Goal: Navigation & Orientation: Find specific page/section

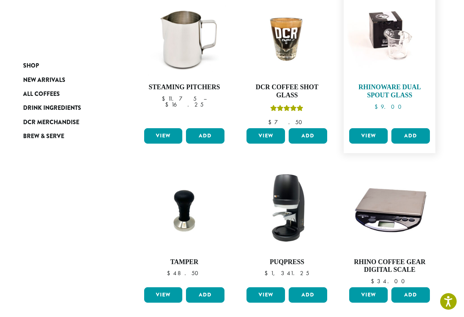
click at [397, 58] on img at bounding box center [389, 35] width 84 height 84
click at [397, 48] on img at bounding box center [389, 35] width 84 height 84
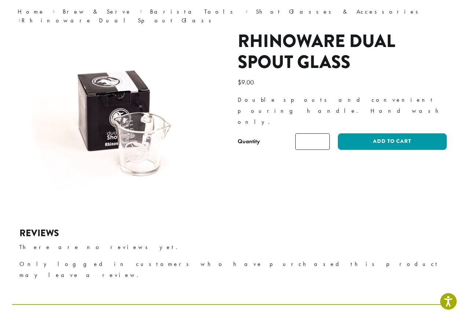
scroll to position [73, 0]
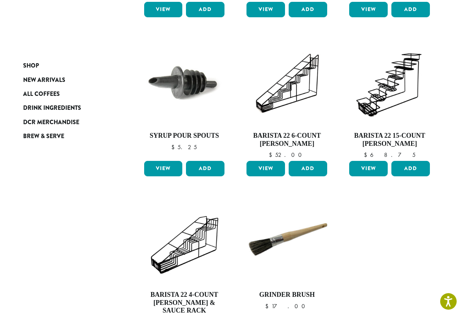
click at [449, 227] on div "Shop New Arrivals All Coffees Drink Ingredients DCR Merchandise Brew & Serve Es…" at bounding box center [232, 56] width 440 height 689
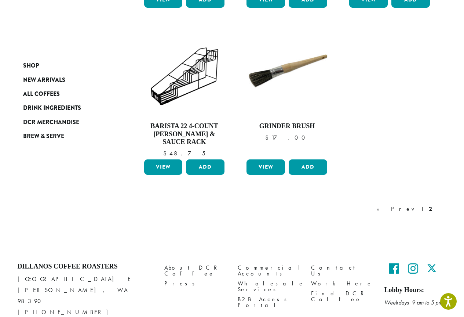
scroll to position [600, 0]
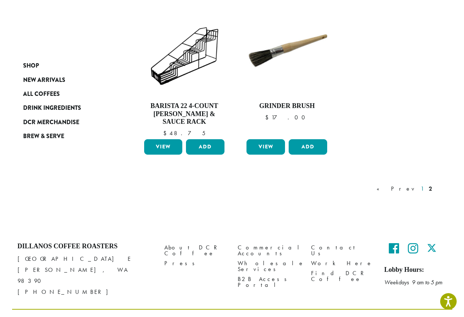
click at [419, 184] on link "1" at bounding box center [422, 188] width 6 height 9
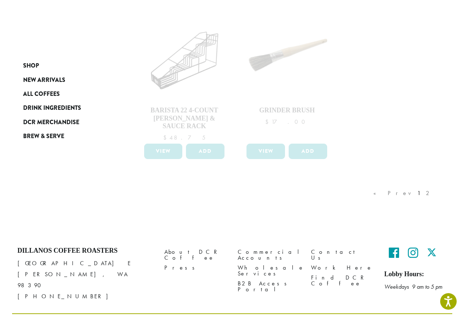
scroll to position [600, 0]
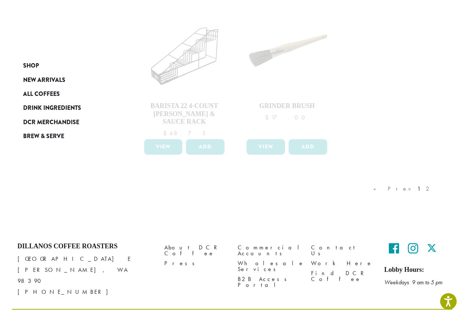
click at [423, 180] on div "« Prev 1 2" at bounding box center [404, 196] width 64 height 34
click at [422, 179] on div "« Prev 1 2" at bounding box center [404, 196] width 64 height 34
click at [421, 179] on div "« Prev 1 2" at bounding box center [404, 196] width 64 height 34
click at [392, 204] on div "« Prev 1 2" at bounding box center [287, 196] width 308 height 34
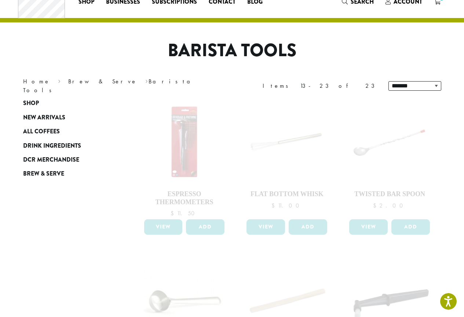
scroll to position [0, 0]
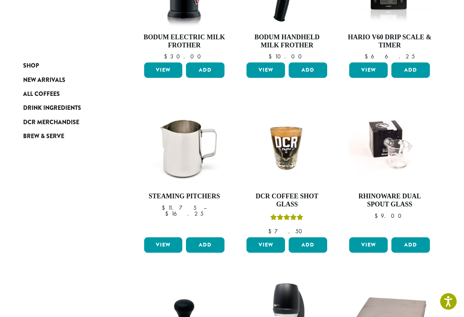
scroll to position [220, 0]
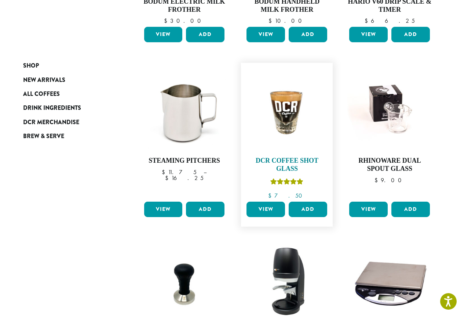
click at [271, 119] on img at bounding box center [287, 108] width 84 height 84
click at [282, 121] on img at bounding box center [287, 108] width 84 height 84
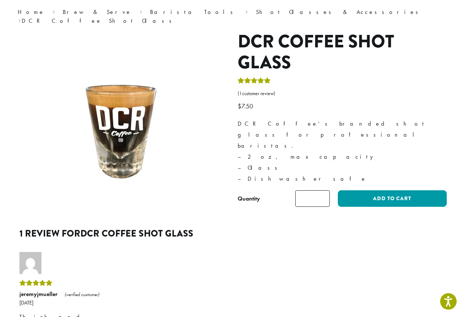
scroll to position [73, 0]
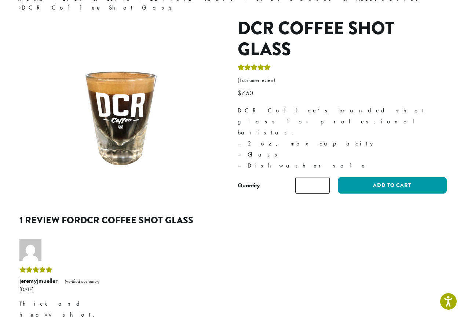
drag, startPoint x: 286, startPoint y: 132, endPoint x: 236, endPoint y: 103, distance: 57.8
click at [236, 103] on div "DCR Coffee Shot Glass ( 1 customer review) $ 7.50 DCR Coffee’s branded shot gla…" at bounding box center [342, 112] width 220 height 189
click at [292, 114] on p "DCR Coffee’s branded shot glass for professional baristas. – 2 oz, max capacity…" at bounding box center [342, 138] width 209 height 66
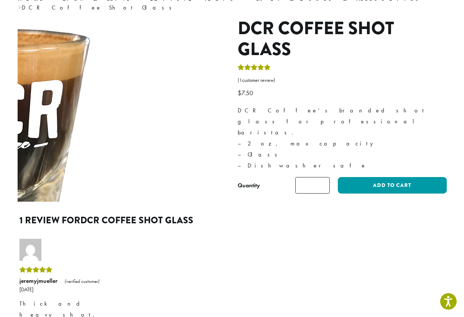
drag, startPoint x: 289, startPoint y: 136, endPoint x: 226, endPoint y: 93, distance: 76.3
click at [226, 93] on div "DCR Coffee Shot Glass ( 1 customer review) $ 7.50 DCR Coffee’s branded shot gla…" at bounding box center [232, 112] width 440 height 189
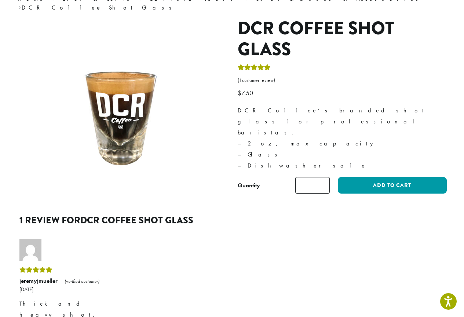
click at [317, 105] on p "DCR Coffee’s branded shot glass for professional baristas. – 2 oz, max capacity…" at bounding box center [342, 138] width 209 height 66
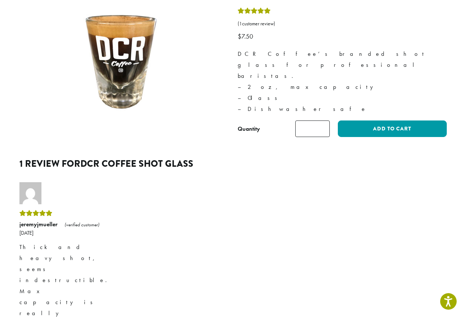
scroll to position [147, 0]
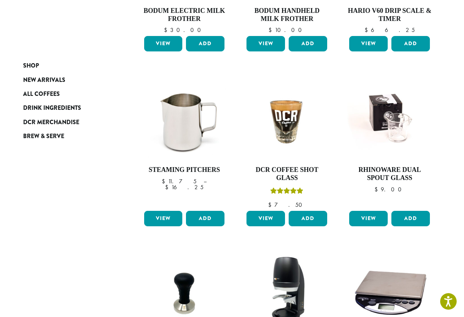
scroll to position [183, 0]
